Goal: Find specific page/section: Find specific page/section

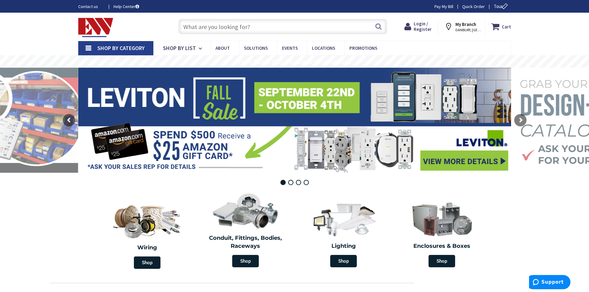
click at [127, 51] on span "Shop By Category" at bounding box center [120, 48] width 47 height 7
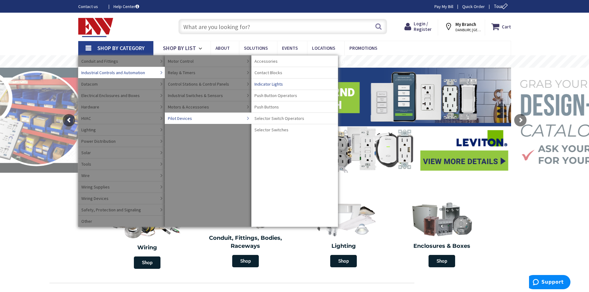
click at [278, 84] on span "Indicator Lights" at bounding box center [268, 84] width 28 height 6
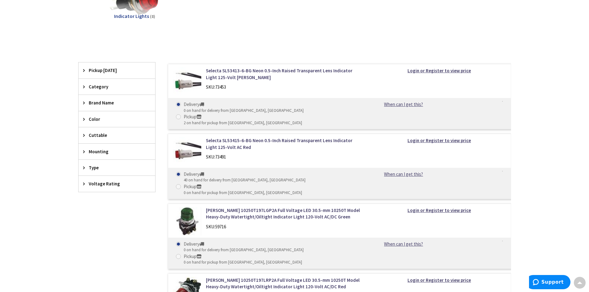
scroll to position [124, 0]
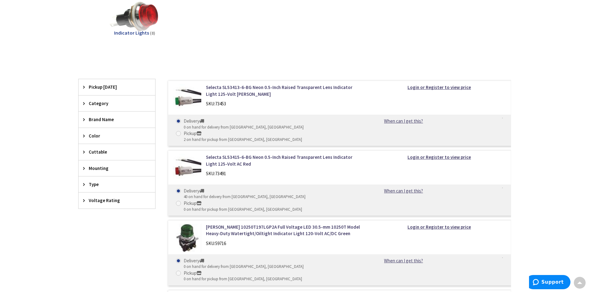
click at [87, 102] on icon at bounding box center [85, 103] width 5 height 5
click at [94, 138] on span "Brand Name" at bounding box center [114, 139] width 50 height 6
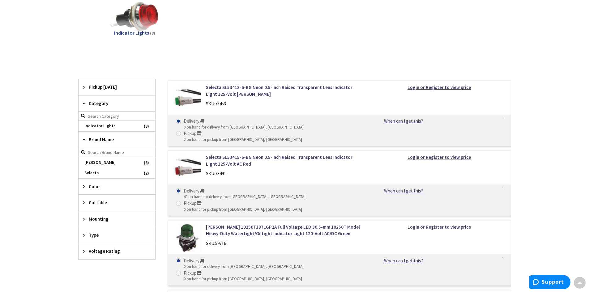
click at [92, 186] on span "Color" at bounding box center [114, 186] width 50 height 6
click at [93, 218] on span "Green" at bounding box center [117, 220] width 77 height 11
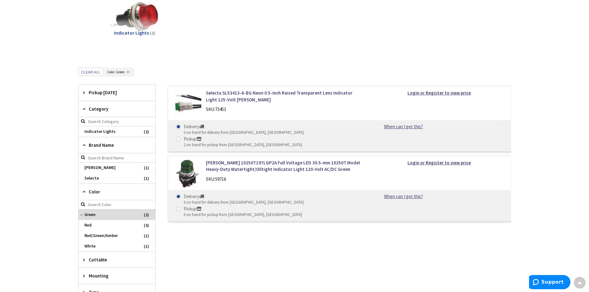
click at [85, 146] on icon at bounding box center [85, 145] width 5 height 5
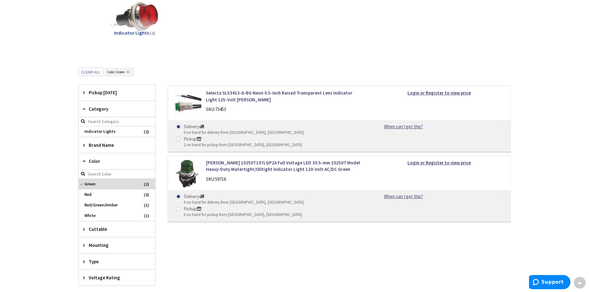
click at [85, 163] on icon at bounding box center [85, 161] width 5 height 5
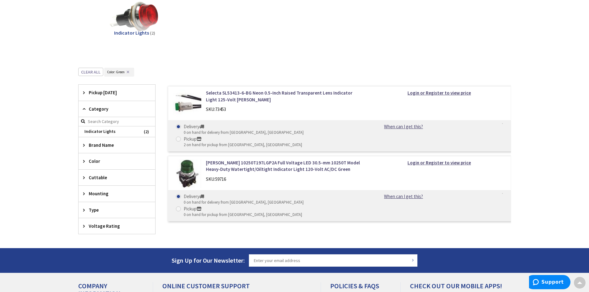
click at [84, 192] on icon at bounding box center [85, 193] width 5 height 5
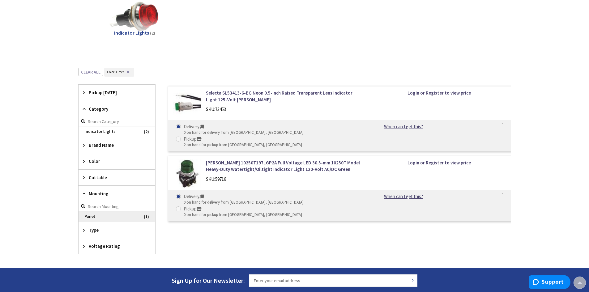
click at [83, 215] on span "Panel" at bounding box center [117, 216] width 77 height 11
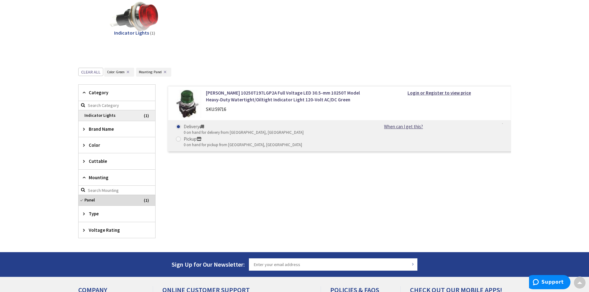
click at [122, 115] on span "Indicator Lights" at bounding box center [117, 115] width 77 height 11
click at [83, 114] on span "Indicator Lights" at bounding box center [117, 115] width 77 height 11
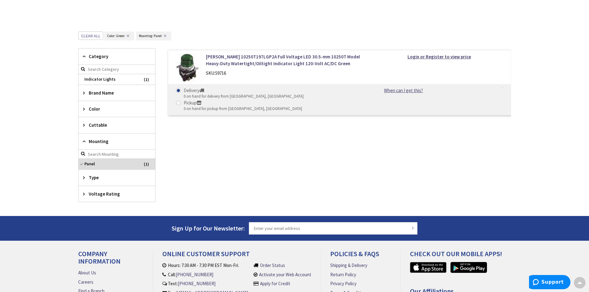
scroll to position [229, 0]
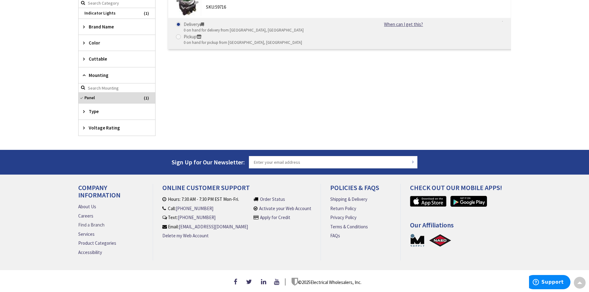
click at [94, 223] on link "Find a Branch" at bounding box center [91, 225] width 26 height 6
click at [100, 222] on link "Find a Branch" at bounding box center [91, 225] width 26 height 6
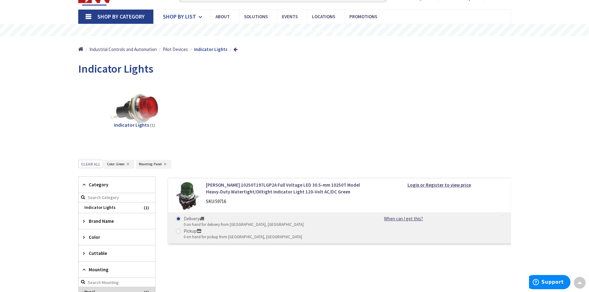
scroll to position [0, 0]
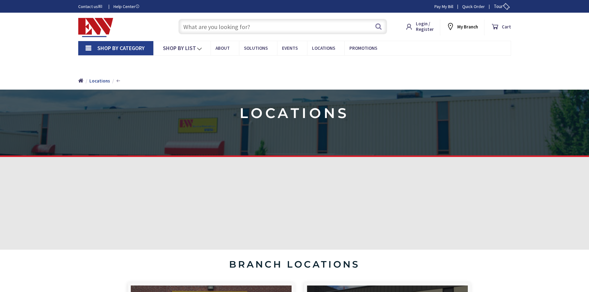
type input "[PERSON_NAME][GEOGRAPHIC_DATA], [STREET_ADDRESS][PERSON_NAME]"
